Goal: Use online tool/utility: Utilize a website feature to perform a specific function

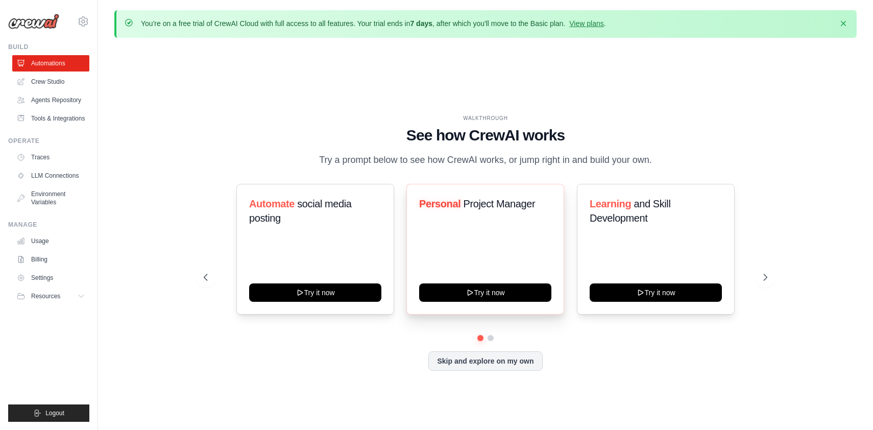
scroll to position [19, 0]
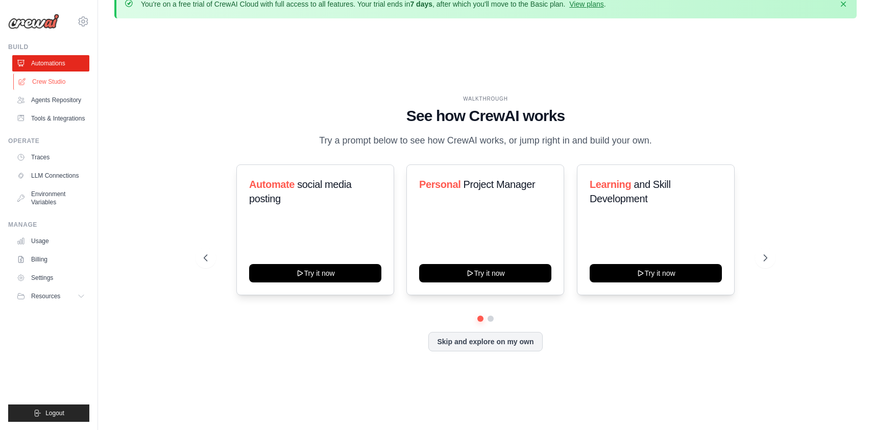
click at [63, 83] on link "Crew Studio" at bounding box center [51, 82] width 77 height 16
click at [74, 299] on button "Resources" at bounding box center [51, 296] width 77 height 16
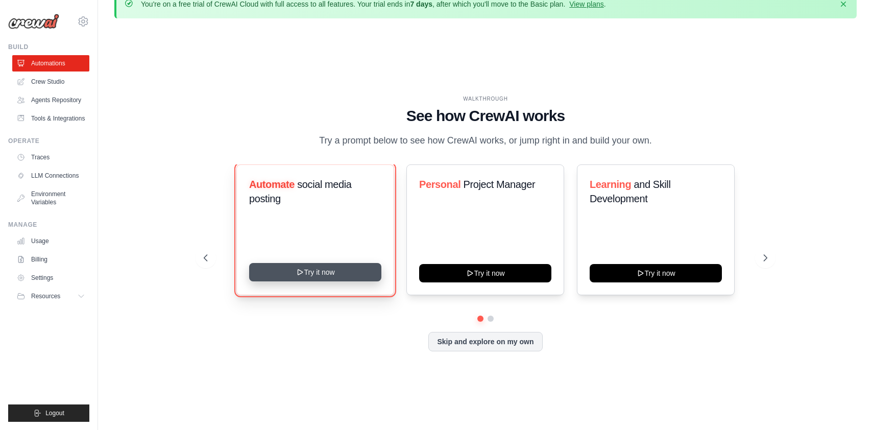
click at [314, 265] on button "Try it now" at bounding box center [315, 272] width 132 height 18
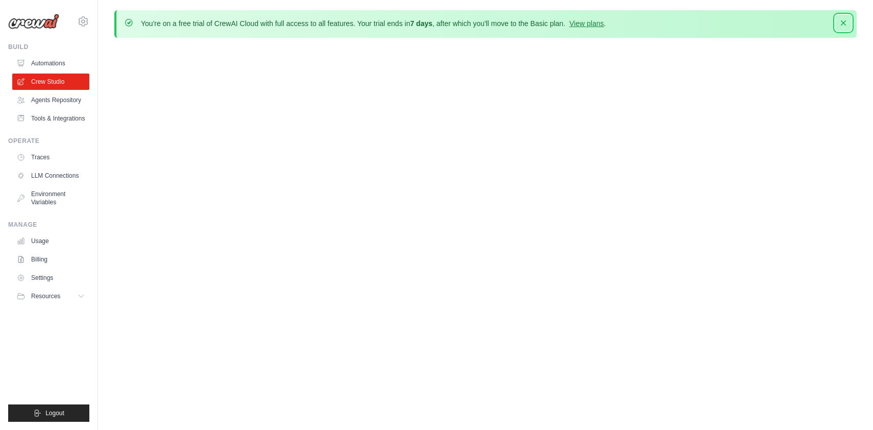
click at [848, 22] on icon "button" at bounding box center [843, 23] width 10 height 10
